Goal: Task Accomplishment & Management: Use online tool/utility

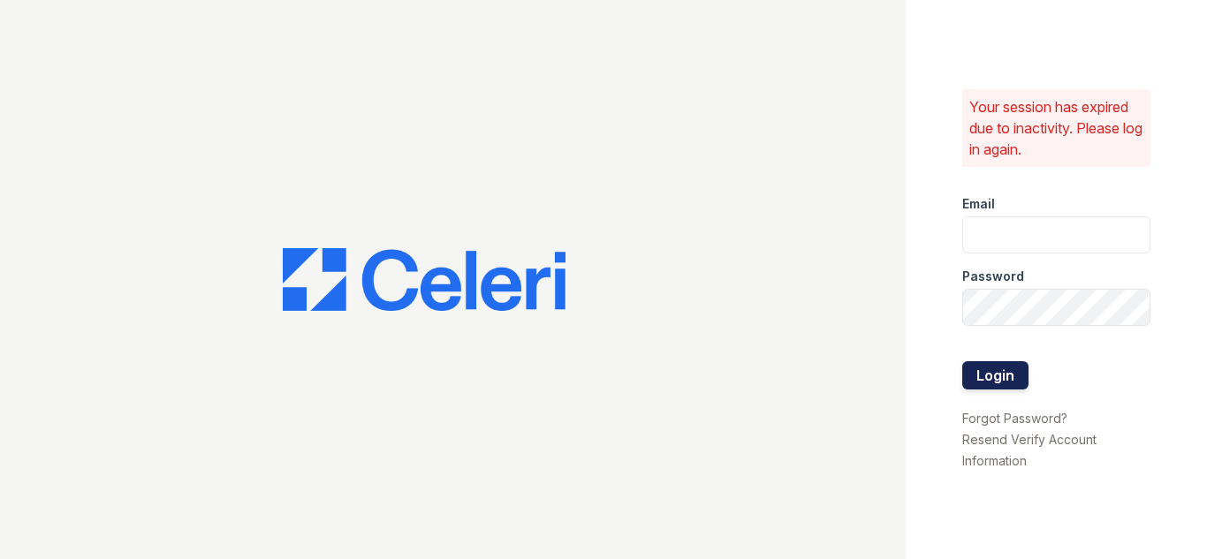
type input "[EMAIL_ADDRESS][DOMAIN_NAME]"
click at [995, 384] on button "Login" at bounding box center [995, 375] width 66 height 28
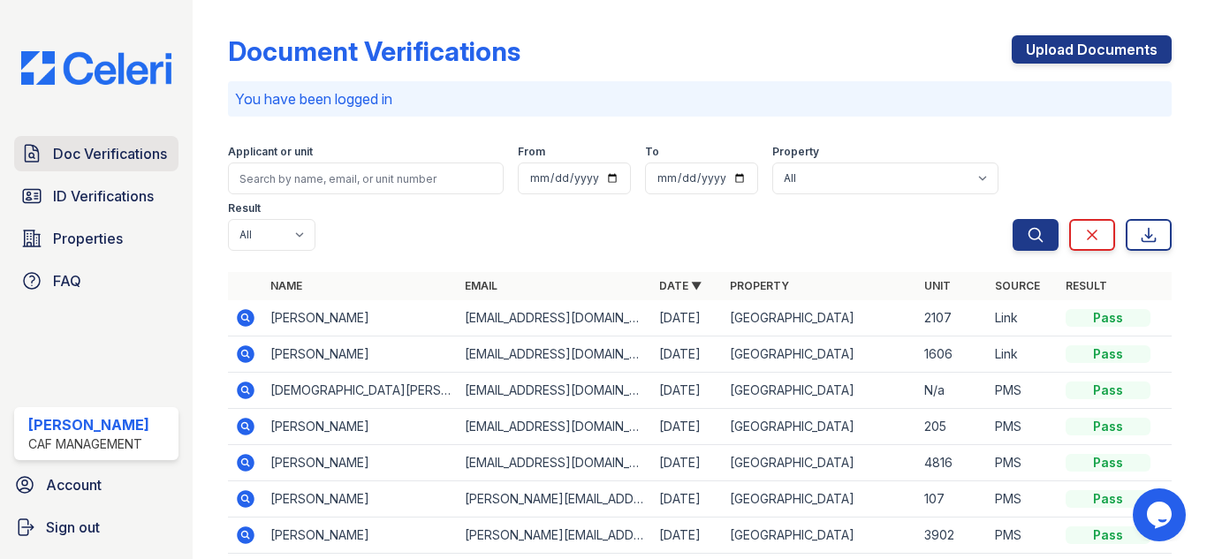
click at [131, 156] on span "Doc Verifications" at bounding box center [110, 153] width 114 height 21
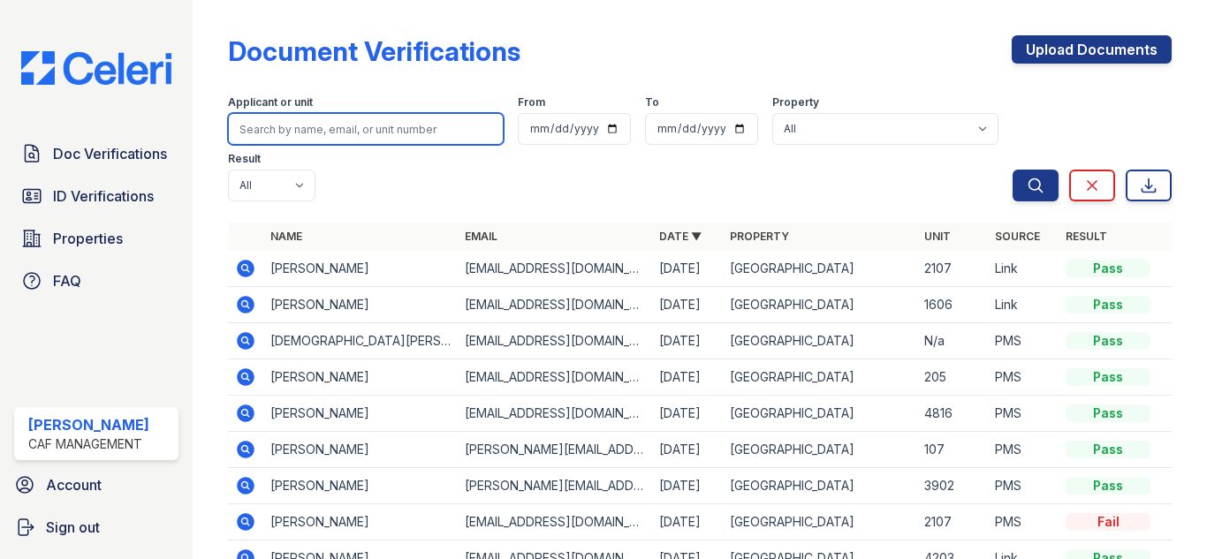
click at [312, 122] on input "search" at bounding box center [366, 129] width 276 height 32
type input "[PERSON_NAME]"
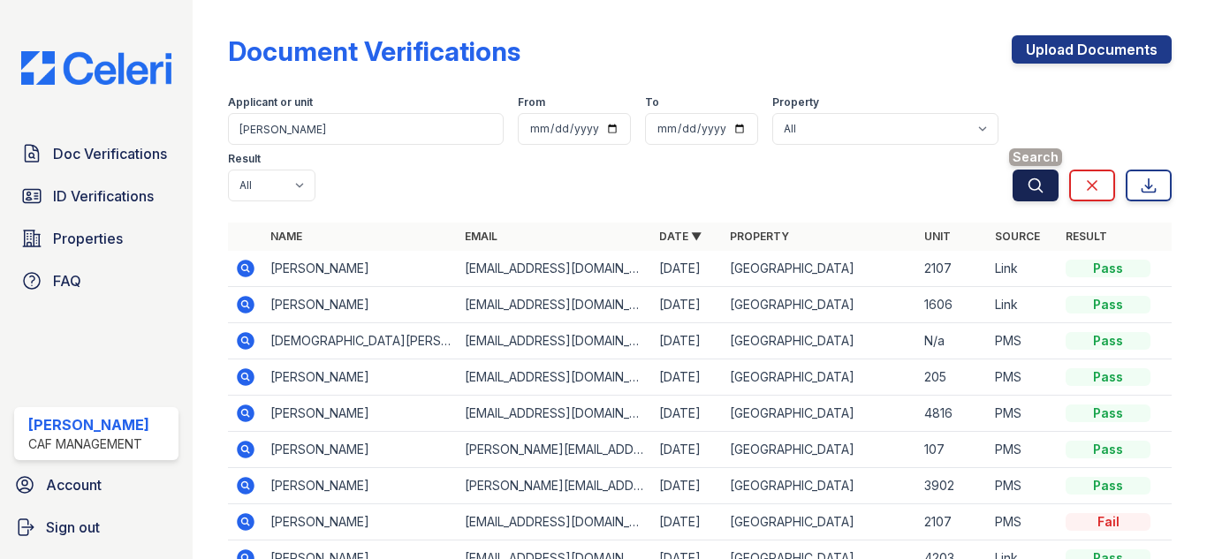
click at [1029, 187] on icon "submit" at bounding box center [1035, 184] width 13 height 13
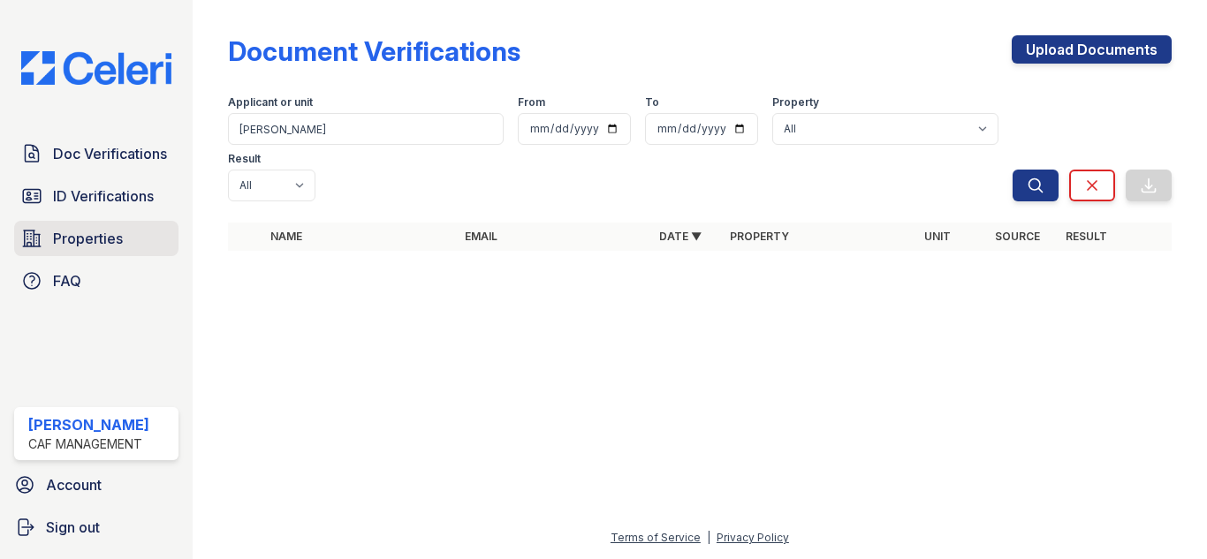
click at [88, 239] on span "Properties" at bounding box center [88, 238] width 70 height 21
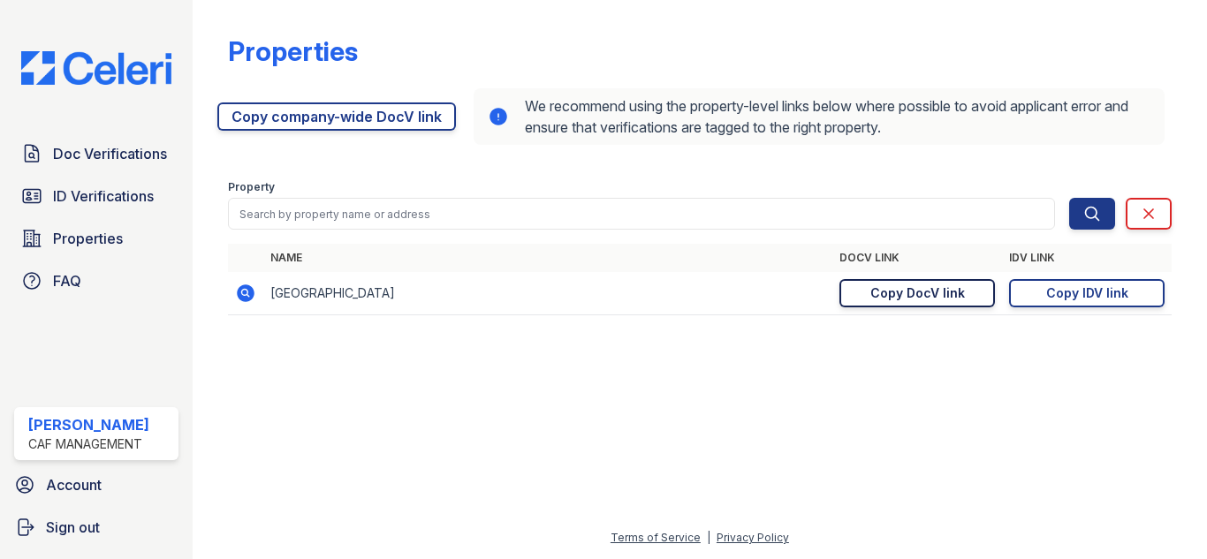
click at [920, 297] on div "Copy DocV link" at bounding box center [917, 293] width 95 height 18
click at [100, 159] on span "Doc Verifications" at bounding box center [110, 153] width 114 height 21
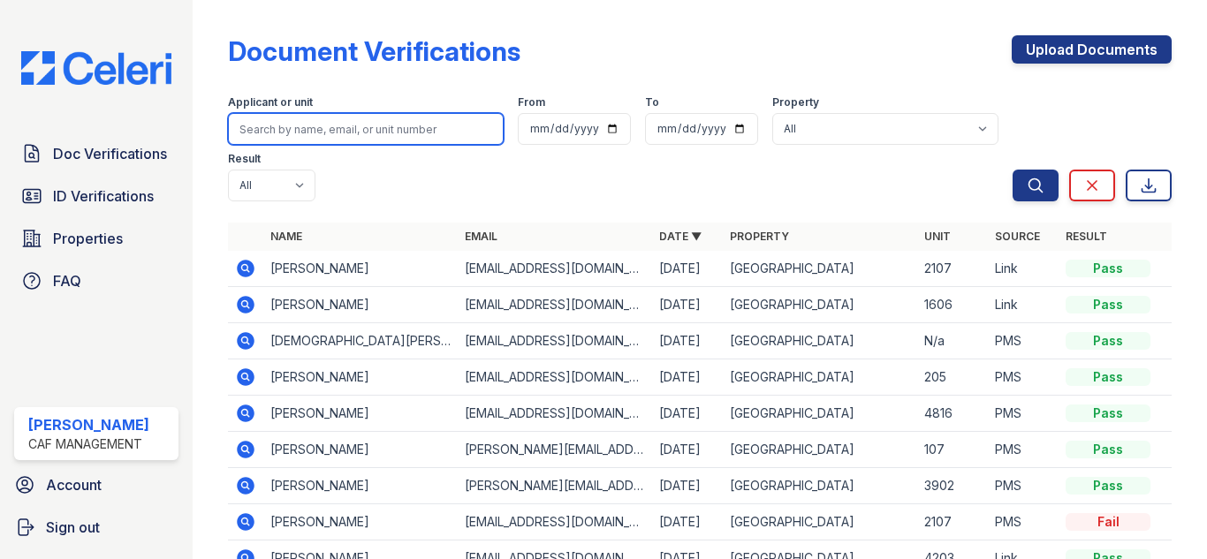
click at [309, 131] on input "search" at bounding box center [366, 129] width 276 height 32
type input "[PERSON_NAME]"
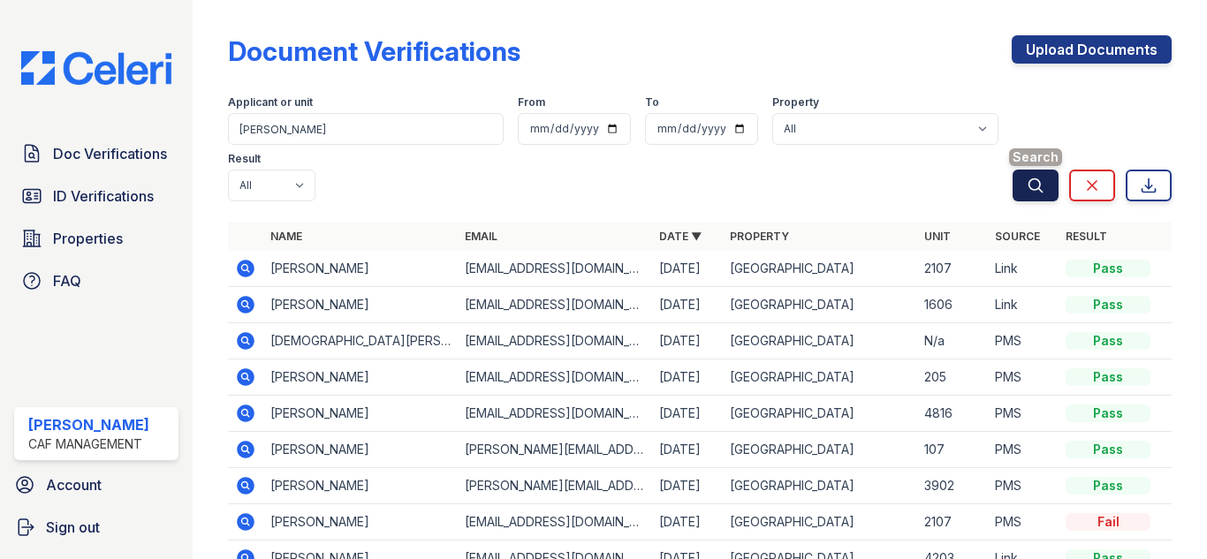
click at [1029, 183] on icon "submit" at bounding box center [1035, 184] width 13 height 13
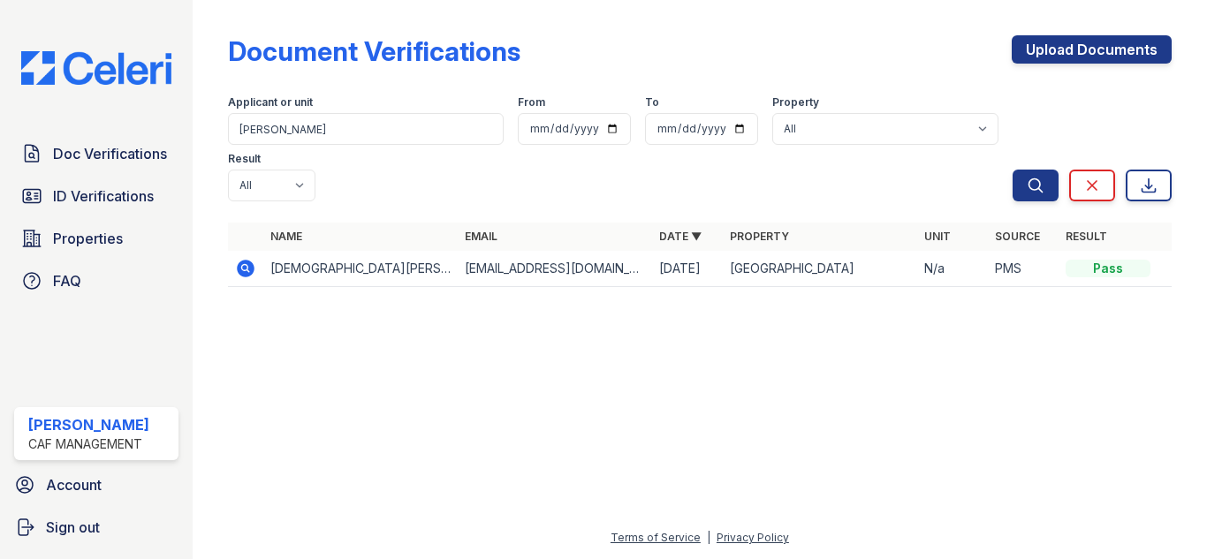
click at [908, 278] on td "[GEOGRAPHIC_DATA]" at bounding box center [820, 269] width 194 height 36
click at [738, 274] on td "[GEOGRAPHIC_DATA]" at bounding box center [820, 269] width 194 height 36
click at [246, 268] on icon at bounding box center [244, 267] width 4 height 4
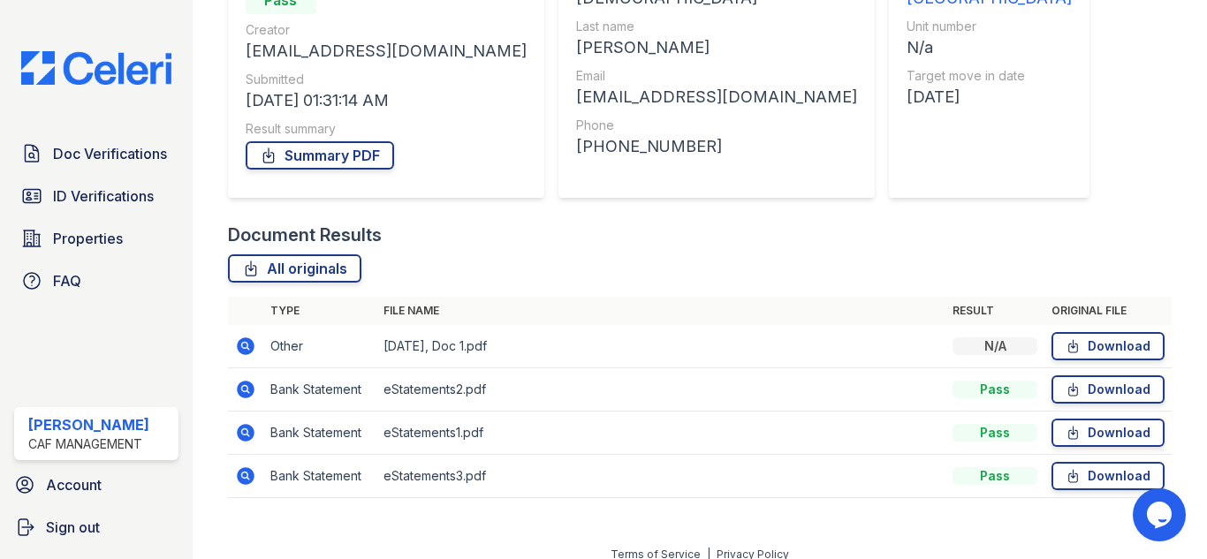
scroll to position [229, 0]
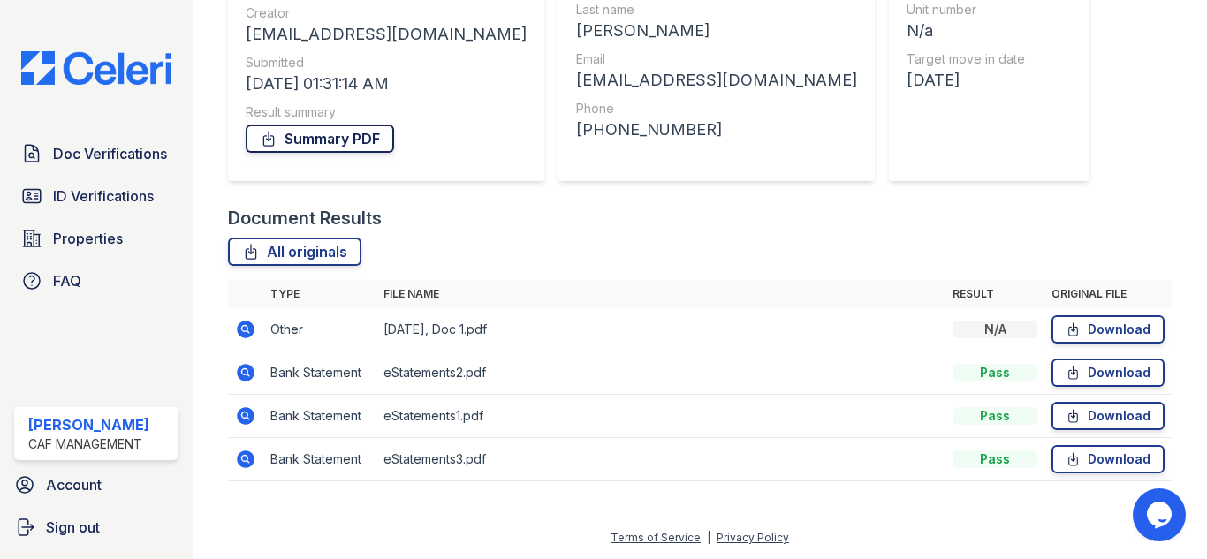
click at [384, 148] on link "Summary PDF" at bounding box center [320, 139] width 148 height 28
